Goal: Task Accomplishment & Management: Use online tool/utility

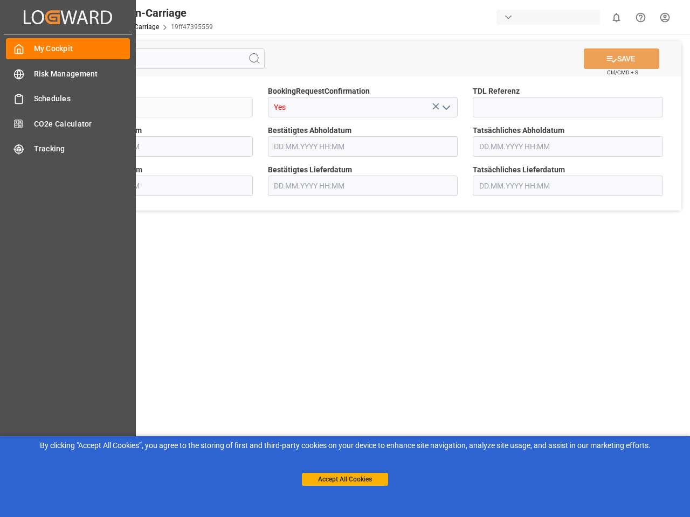
type input "[DATE] 00:00"
click at [345, 259] on main "SAVE Ctrl/CMD + S Sendung QKA25-010115 BookingRequestConfirmation Yes TDL Refer…" at bounding box center [363, 272] width 650 height 477
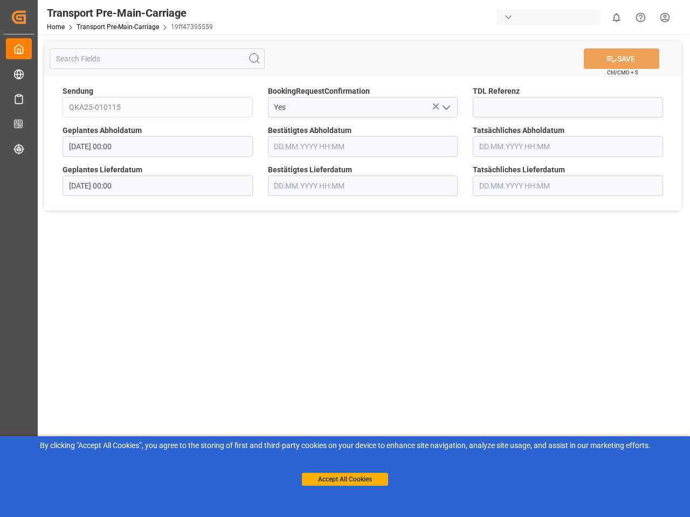
click at [27, 17] on icon "Created by potrace 1.15, written by [PERSON_NAME] [DATE]-[DATE]" at bounding box center [19, 17] width 16 height 17
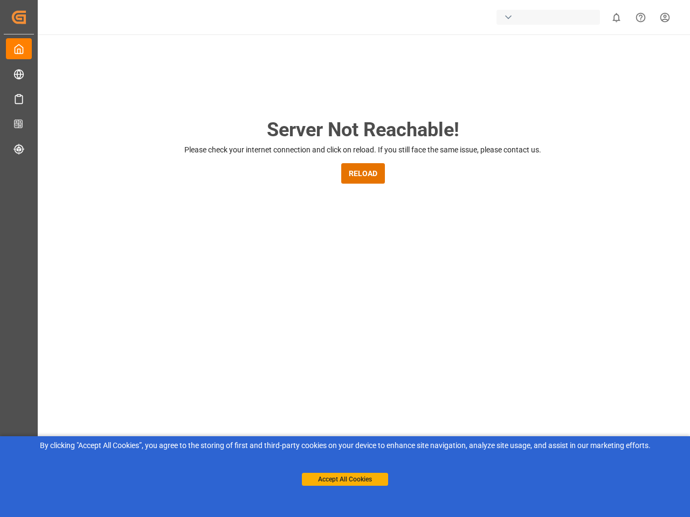
click at [550, 17] on div "button" at bounding box center [547, 17] width 103 height 15
click at [616, 17] on html "Created by potrace 1.15, written by [PERSON_NAME] [DATE]-[DATE] Created by potr…" at bounding box center [345, 258] width 690 height 517
click at [640, 17] on icon "Help Center" at bounding box center [640, 17] width 11 height 11
click at [254, 59] on div "Server Not Reachable! Please check your internet connection and click on reload…" at bounding box center [363, 412] width 654 height 756
click at [621, 59] on div "Server Not Reachable! Please check your internet connection and click on reload…" at bounding box center [363, 412] width 654 height 756
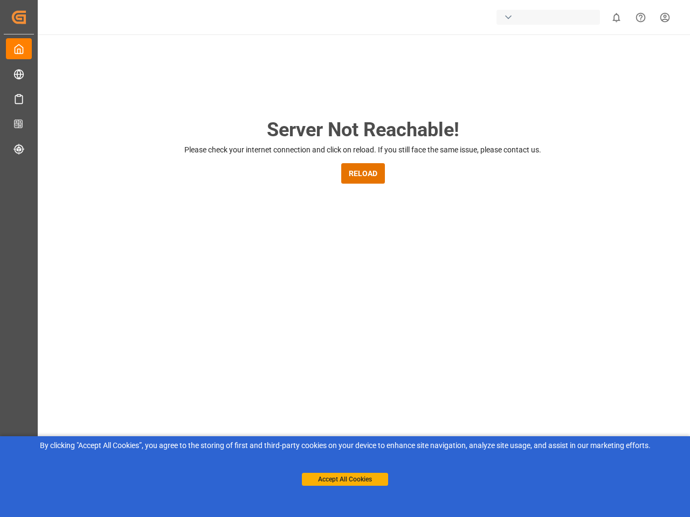
click at [435, 106] on div "Server Not Reachable! Please check your internet connection and click on reload…" at bounding box center [363, 412] width 654 height 756
click at [446, 107] on div "Server Not Reachable! Please check your internet connection and click on reload…" at bounding box center [363, 412] width 654 height 756
click at [345, 480] on button "Accept All Cookies" at bounding box center [345, 479] width 86 height 13
